Goal: Obtain resource: Obtain resource

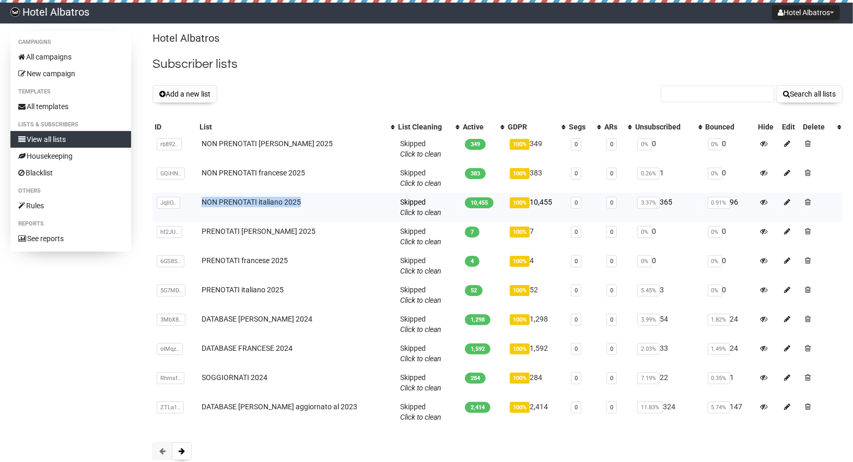
drag, startPoint x: 310, startPoint y: 201, endPoint x: 196, endPoint y: 200, distance: 113.9
click at [196, 201] on tr "JqllO.. JqllOm7C892nT8aIYhESt6rQ NON PRENOTATI italiano 2025 Skipped You can be…" at bounding box center [498, 207] width 690 height 29
copy tr "JqllOm7C892nT8aIYhESt6rQ NON PRENOTATI italiano 2025"
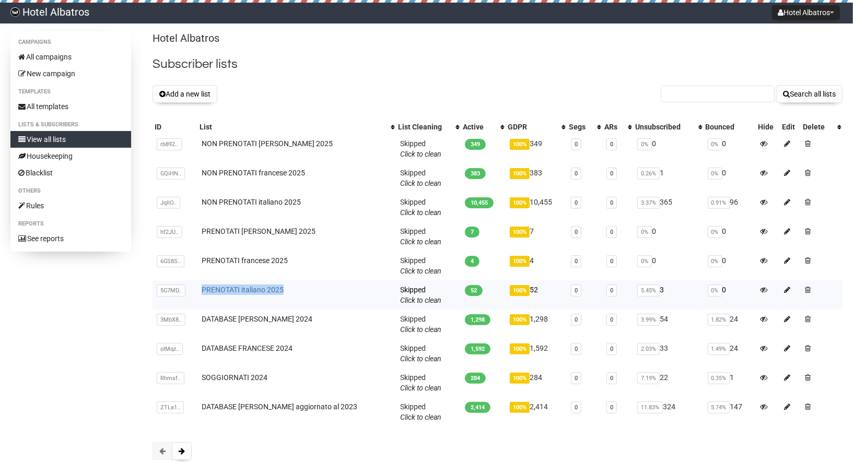
copy link "PRENOTATI italiano 2025"
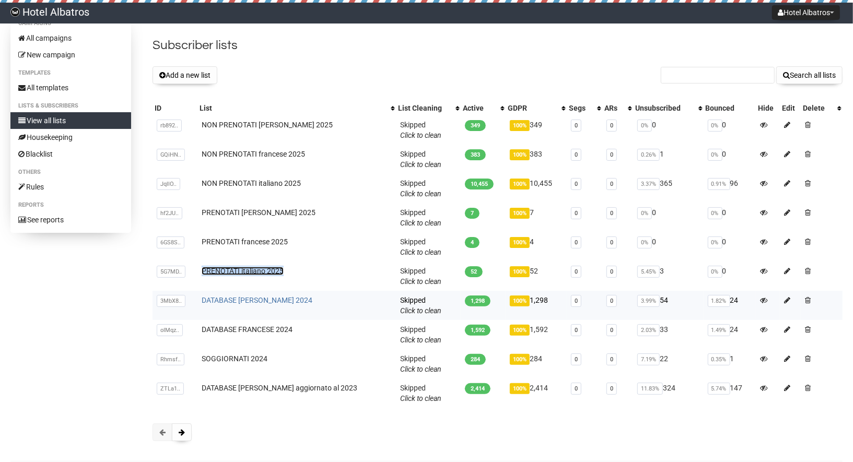
scroll to position [20, 0]
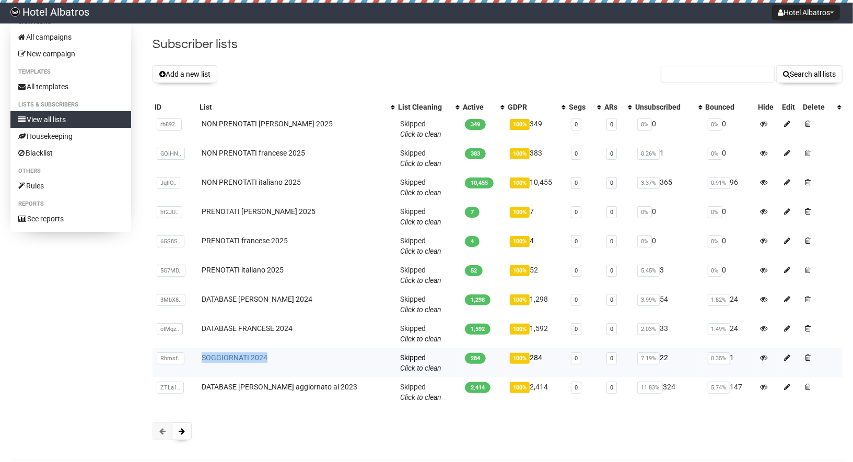
copy link "SOGGIORNATI 2024"
click at [185, 432] on button at bounding box center [182, 432] width 20 height 18
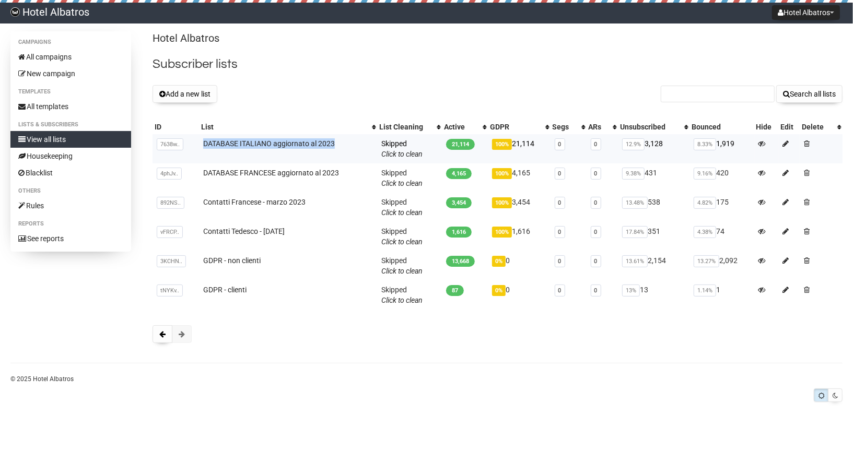
drag, startPoint x: 341, startPoint y: 145, endPoint x: 197, endPoint y: 141, distance: 143.7
click at [197, 141] on tr "7638w.. 7638wGR892hSM5AE38928Nq2Yh3Q DATABASE ITALIANO aggiornato al 2023 Skipp…" at bounding box center [498, 148] width 690 height 29
copy tr "7638wGR892hSM5AE38928Nq2Yh3Q DATABASE ITALIANO aggiornato al 2023"
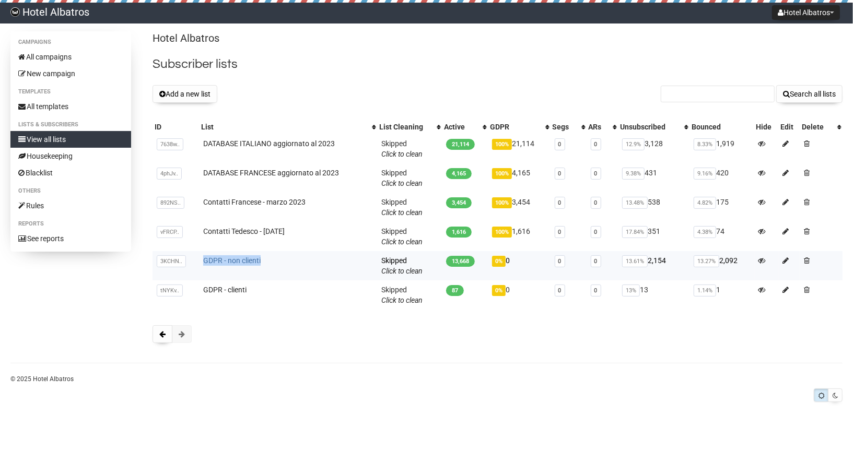
copy link "GDPR - non clienti"
